Goal: Task Accomplishment & Management: Manage account settings

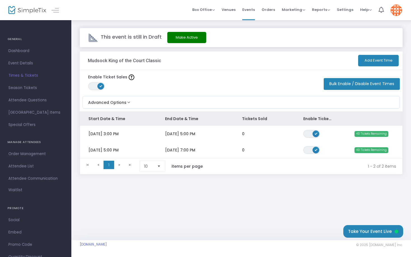
click at [193, 41] on button "Make Active" at bounding box center [186, 37] width 39 height 11
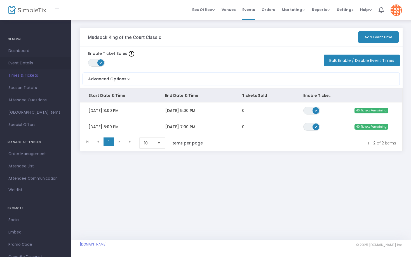
click at [24, 62] on span "Event Details" at bounding box center [35, 63] width 55 height 7
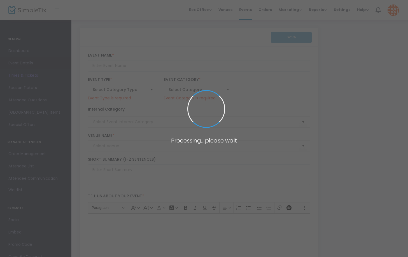
type input "Mudsock King of the Court Classic"
type textarea "The Mudsock King of the Court Classic is a fun and competitive event designed f…"
checkbox input "true"
type input "Register Now"
type input "24/7 Dink"
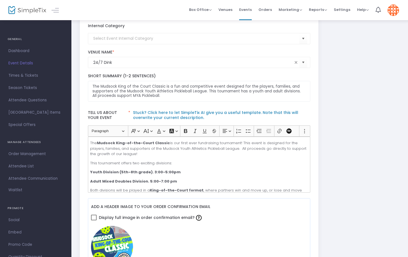
scroll to position [79, 0]
click at [29, 73] on span "Times & Tickets" at bounding box center [35, 75] width 55 height 7
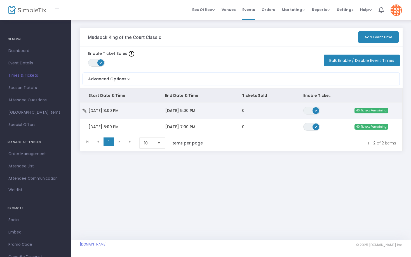
click at [115, 112] on span "Sun 9/21/2025 3:00 PM" at bounding box center [103, 111] width 30 height 6
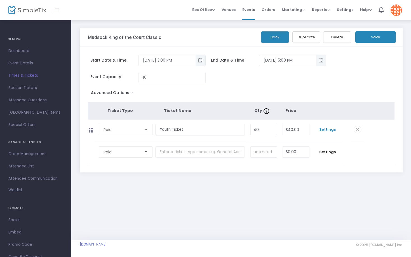
click at [328, 130] on span "Settings" at bounding box center [327, 130] width 25 height 6
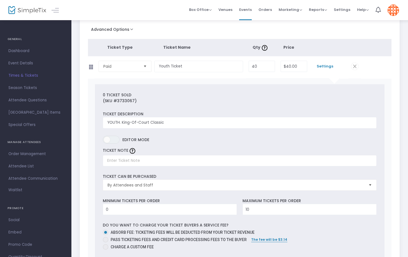
scroll to position [64, 0]
click at [130, 165] on input "text" at bounding box center [240, 160] width 274 height 11
type input "S"
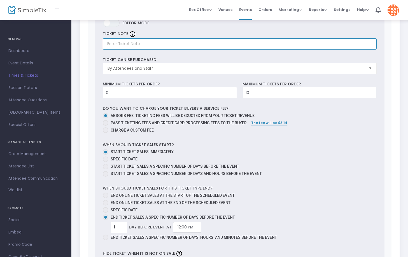
scroll to position [181, 0]
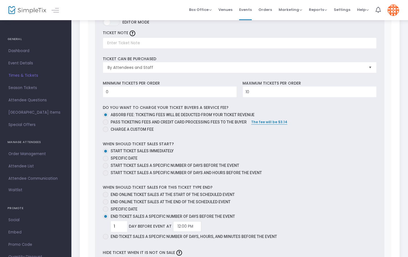
click at [130, 124] on span "Pass ticketing fees and credit card processing fees to the buyer" at bounding box center [177, 122] width 138 height 6
click at [106, 125] on input "Pass ticketing fees and credit card processing fees to the buyer" at bounding box center [105, 125] width 0 height 0
radio input "true"
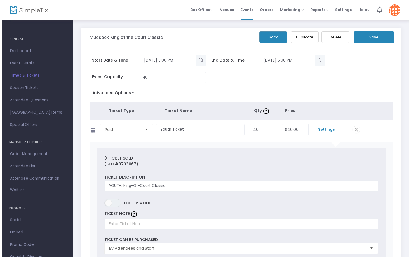
scroll to position [0, 0]
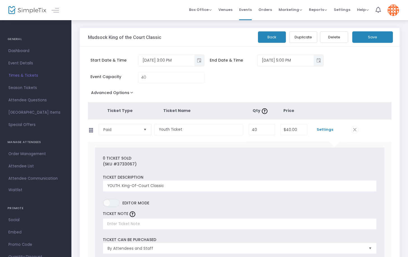
click at [374, 35] on button "Save" at bounding box center [372, 36] width 41 height 11
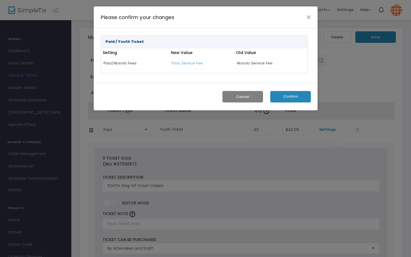
click at [287, 96] on button "Confirm" at bounding box center [290, 96] width 41 height 11
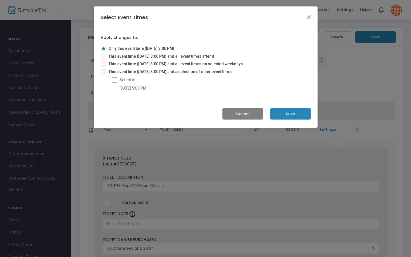
click at [285, 115] on button "Save" at bounding box center [290, 113] width 41 height 11
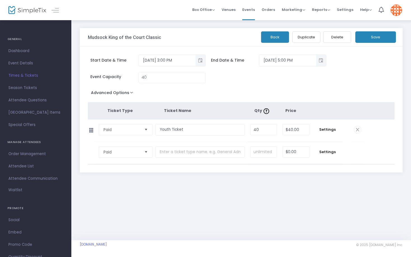
click at [20, 78] on span "Times & Tickets" at bounding box center [35, 75] width 55 height 7
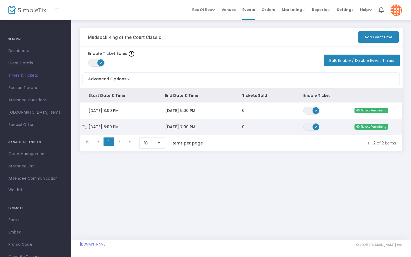
click at [127, 132] on td "Sun 9/21/2025 5:00 PM" at bounding box center [118, 127] width 77 height 16
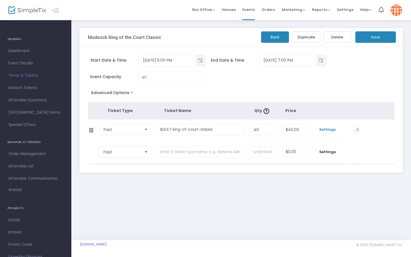
click at [330, 131] on span "Settings" at bounding box center [327, 130] width 25 height 6
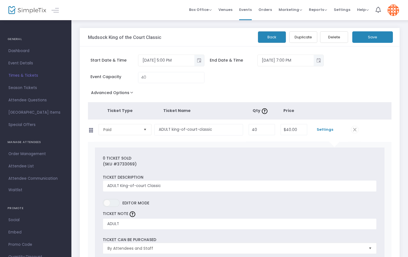
click at [374, 39] on button "Save" at bounding box center [372, 36] width 41 height 11
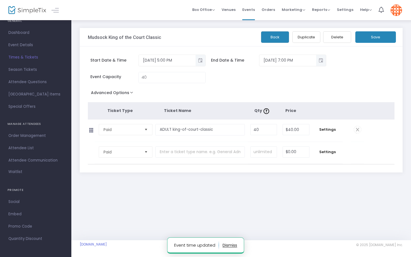
scroll to position [18, 0]
click at [29, 227] on span "Promo Code" at bounding box center [35, 226] width 55 height 7
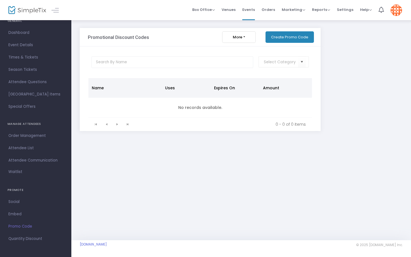
click at [294, 38] on button "Create Promo Code" at bounding box center [290, 36] width 48 height 11
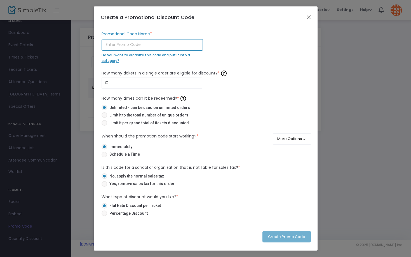
click at [156, 44] on input "text" at bounding box center [152, 44] width 101 height 11
type input "$"
type input "5"
type input "F"
type input "p"
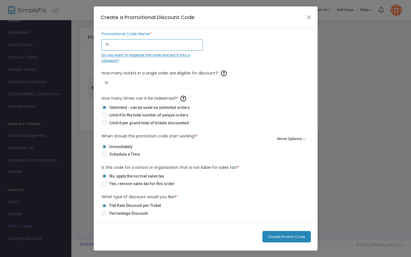
type input "P"
type input "M"
type input "5"
type input "Family5"
click at [122, 84] on input "10" at bounding box center [152, 83] width 100 height 11
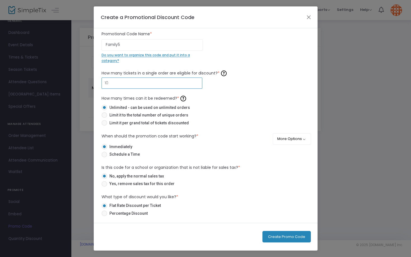
click at [231, 104] on div "How many times can it be redeemed? * Unlimited - can be used on unlimited order…" at bounding box center [206, 111] width 208 height 34
click at [179, 115] on span "Limit it to the total number of unique orders" at bounding box center [147, 115] width 81 height 6
click at [104, 118] on input "Limit it to the total number of unique orders" at bounding box center [104, 118] width 0 height 0
radio input "true"
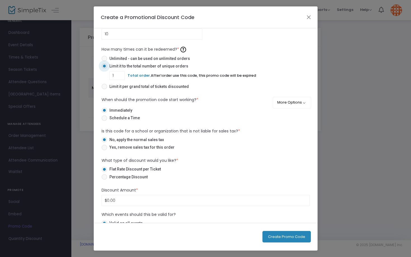
scroll to position [51, 0]
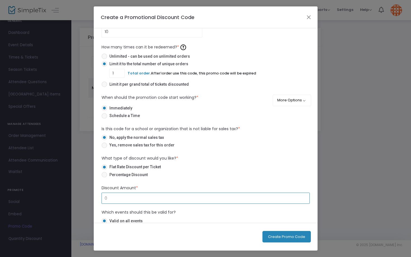
click at [127, 198] on input "0" at bounding box center [206, 198] width 208 height 11
type input "1"
type input "$5.00"
click at [310, 149] on div "Is this code for a school or organization that is not liable for sales tax? * N…" at bounding box center [206, 138] width 214 height 24
click at [298, 100] on button "More Options" at bounding box center [292, 100] width 38 height 11
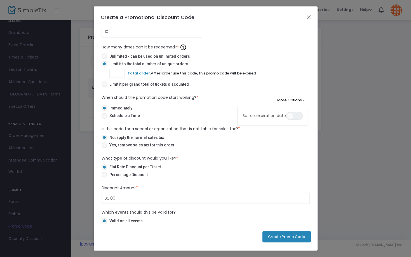
click at [237, 172] on mat-radio-button "Flat Rate Discount per Ticket" at bounding box center [206, 168] width 208 height 8
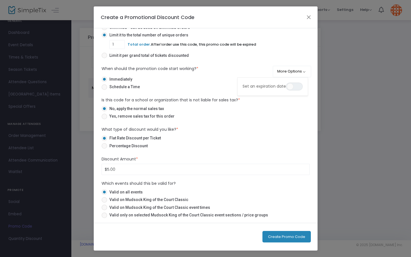
scroll to position [81, 0]
click at [164, 199] on span "Valid on Mudsock King of the Court Classic" at bounding box center [147, 200] width 81 height 6
click at [104, 203] on input "Valid on Mudsock King of the Court Classic" at bounding box center [104, 203] width 0 height 0
radio input "true"
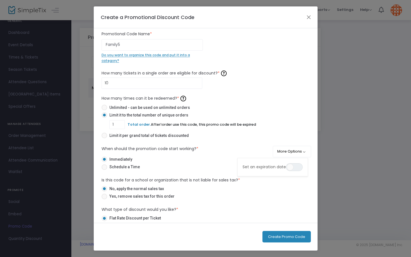
scroll to position [0, 0]
drag, startPoint x: 121, startPoint y: 45, endPoint x: 96, endPoint y: 42, distance: 25.4
click at [96, 41] on div "Family5 Promotional Code Name * Do you want to organize this code and put it in…" at bounding box center [206, 125] width 224 height 195
type input "Mudsockfamily5"
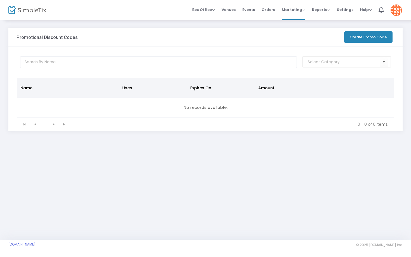
click at [382, 37] on button "Create Promo Code" at bounding box center [368, 36] width 48 height 11
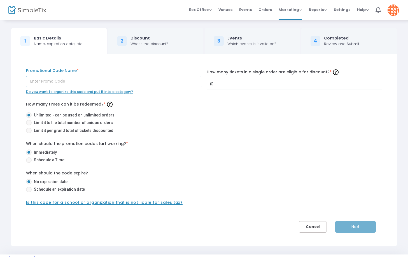
click at [97, 83] on input "text" at bounding box center [113, 81] width 175 height 11
type input "Family5"
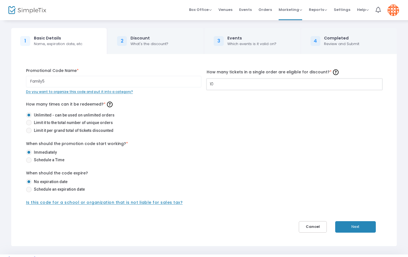
click at [248, 85] on input "10" at bounding box center [294, 84] width 175 height 11
type input "1"
click at [249, 127] on mat-radio-button "Limit it to the total number of unique orders" at bounding box center [204, 124] width 356 height 8
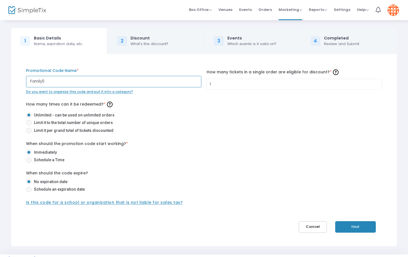
click at [54, 82] on input "Family5" at bounding box center [113, 81] width 175 height 11
click at [31, 81] on input "Family5" at bounding box center [113, 81] width 175 height 11
click at [82, 85] on input "MudsockFamily5" at bounding box center [113, 81] width 175 height 11
type input "MudsockFamily5"
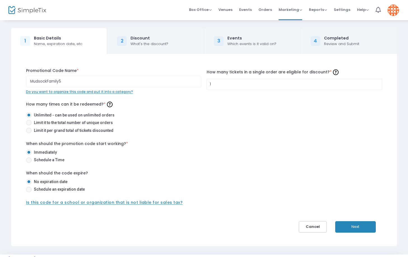
click at [82, 93] on span "Do you want to organize this code and put it into a category?" at bounding box center [79, 91] width 107 height 5
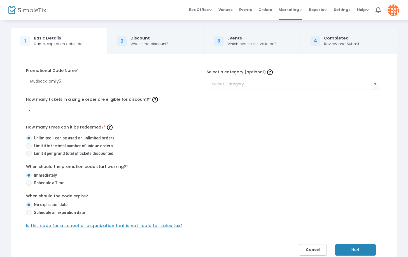
click at [79, 144] on span "Limit it to the total number of unique orders" at bounding box center [72, 146] width 81 height 6
click at [29, 149] on input "Limit it to the total number of unique orders" at bounding box center [29, 149] width 0 height 0
radio input "true"
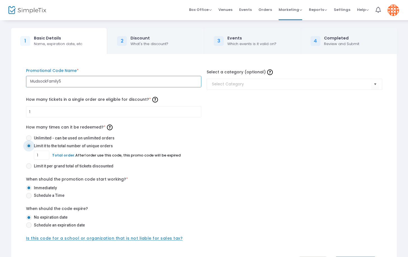
click at [82, 81] on input "MudsockFamily5" at bounding box center [113, 81] width 175 height 11
drag, startPoint x: 70, startPoint y: 82, endPoint x: 19, endPoint y: 81, distance: 50.9
click at [19, 81] on div "MudsockFamily10 Promotional Code Name * Select a category (optional) 1 How many…" at bounding box center [204, 168] width 373 height 200
type input "MudsockFamily10"
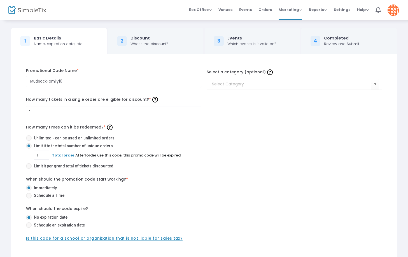
click at [156, 188] on label "Immediately" at bounding box center [202, 188] width 352 height 6
click at [29, 191] on input "Immediately" at bounding box center [29, 191] width 0 height 0
click at [283, 83] on input at bounding box center [291, 84] width 159 height 6
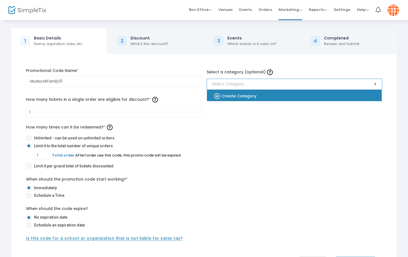
click at [375, 84] on span "Select" at bounding box center [374, 83] width 9 height 9
click at [246, 98] on b "Create Category" at bounding box center [238, 96] width 35 height 6
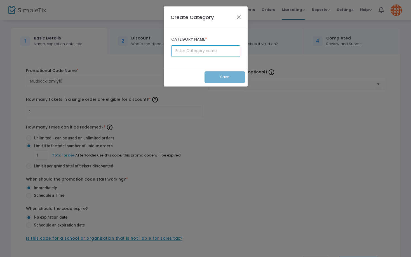
click at [196, 50] on input "text" at bounding box center [205, 50] width 69 height 11
type input "Family Discount"
click at [219, 78] on button "Save" at bounding box center [225, 76] width 41 height 11
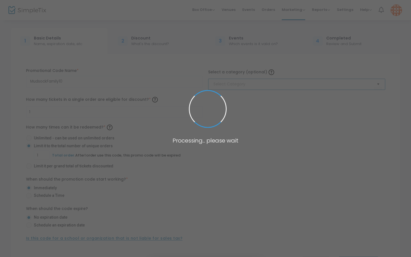
type input "Family Discount"
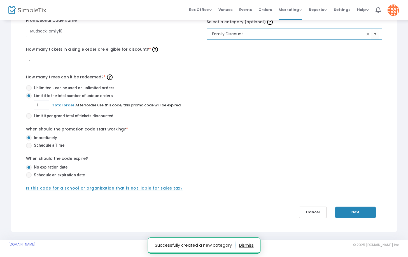
scroll to position [50, 0]
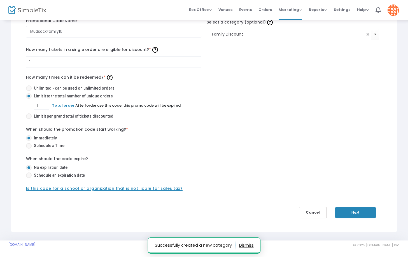
click at [358, 214] on button "Next" at bounding box center [355, 212] width 41 height 11
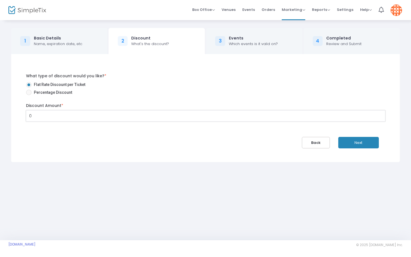
click at [52, 116] on input "0" at bounding box center [205, 116] width 359 height 11
type input "10"
